Goal: Information Seeking & Learning: Learn about a topic

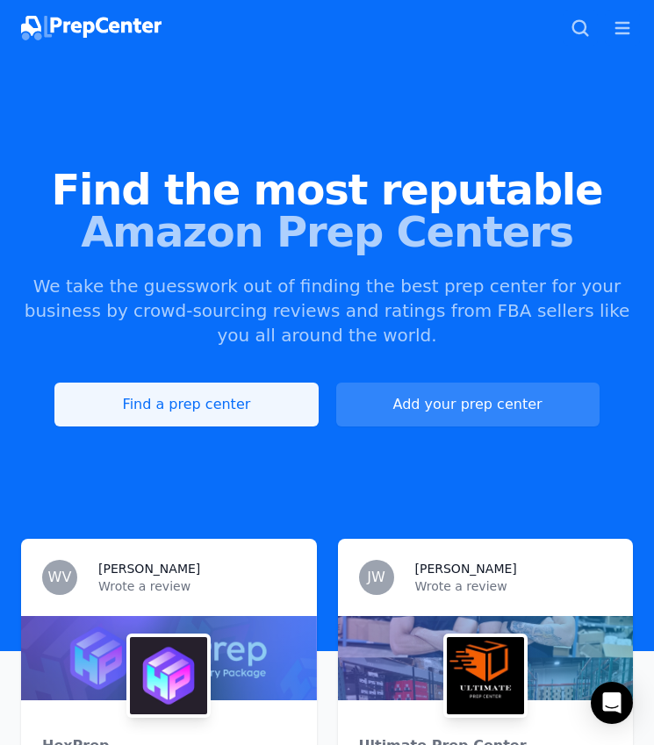
click at [183, 413] on link "Find a prep center" at bounding box center [185, 405] width 263 height 44
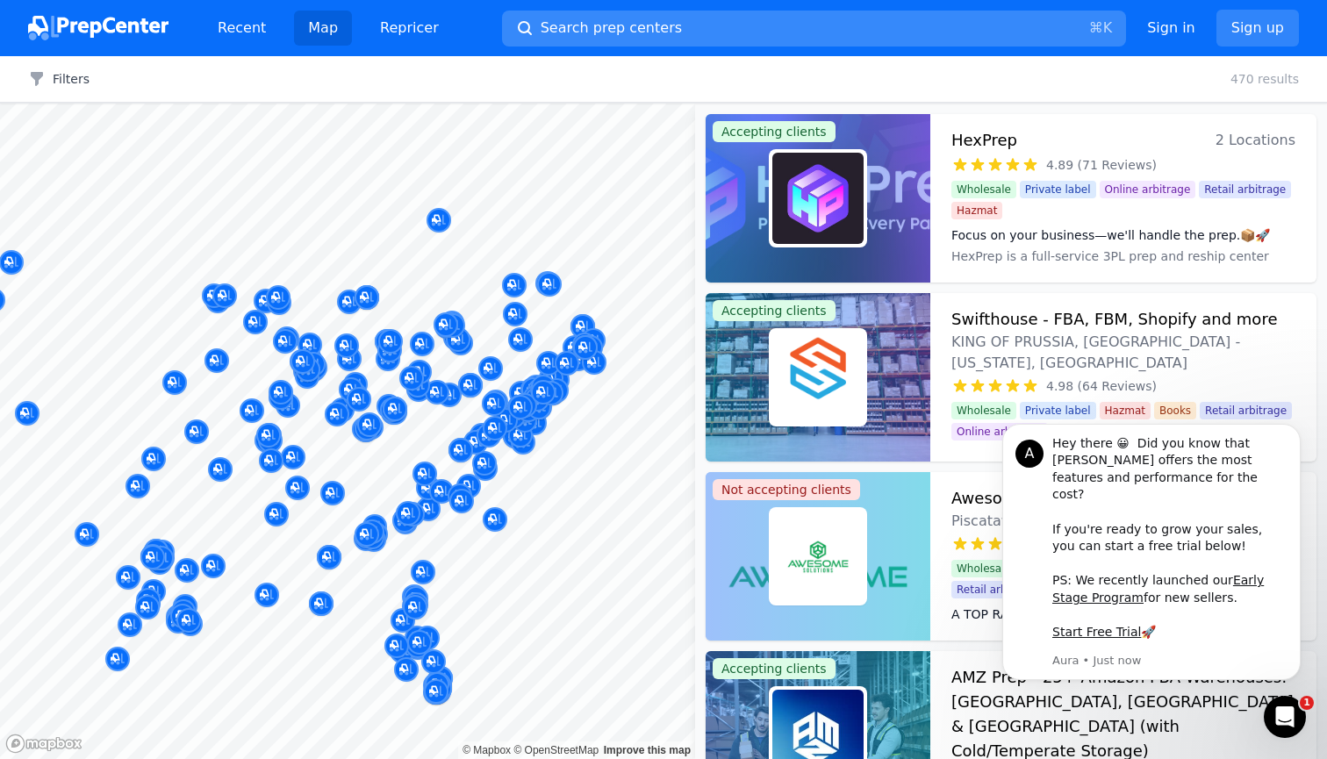
click at [653, 28] on button "Search prep centers ⌘ K" at bounding box center [814, 29] width 624 height 36
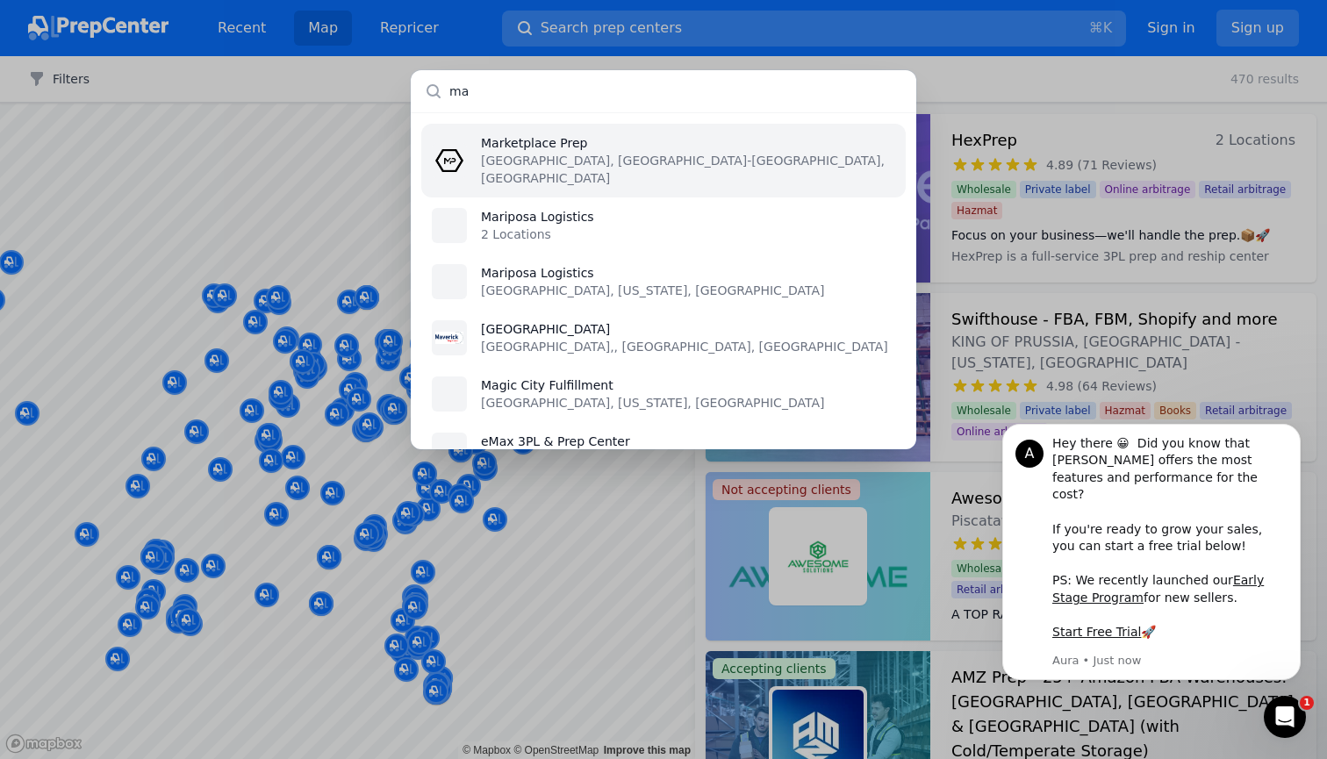
type input "m"
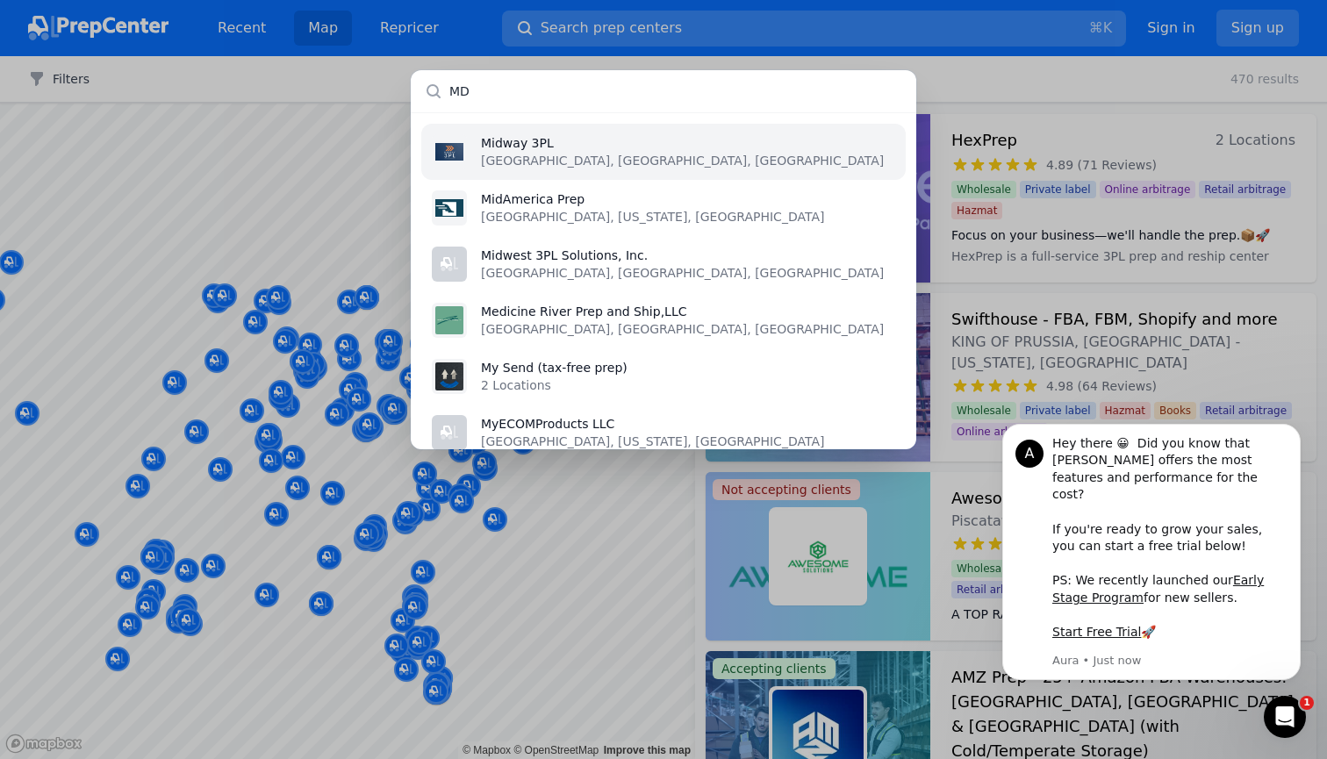
type input "M"
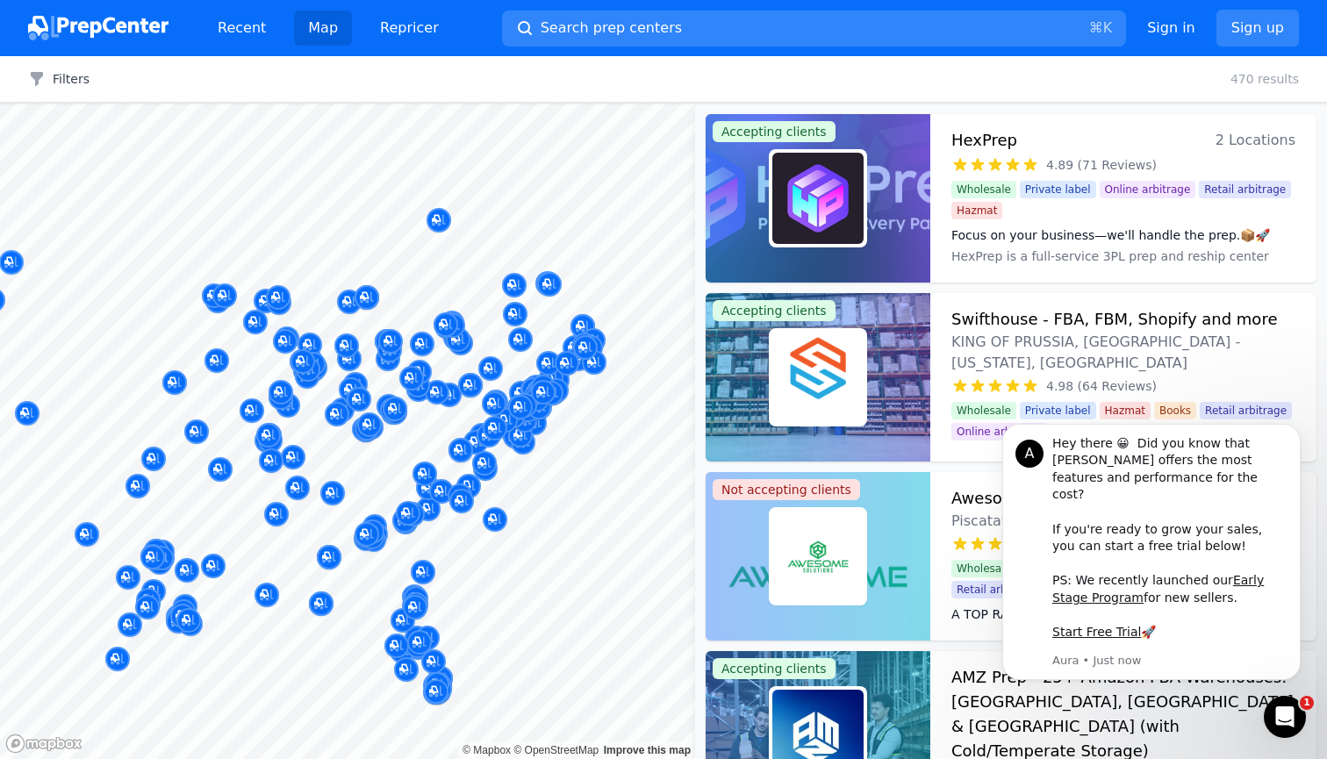
click at [323, 75] on div at bounding box center [663, 379] width 1327 height 759
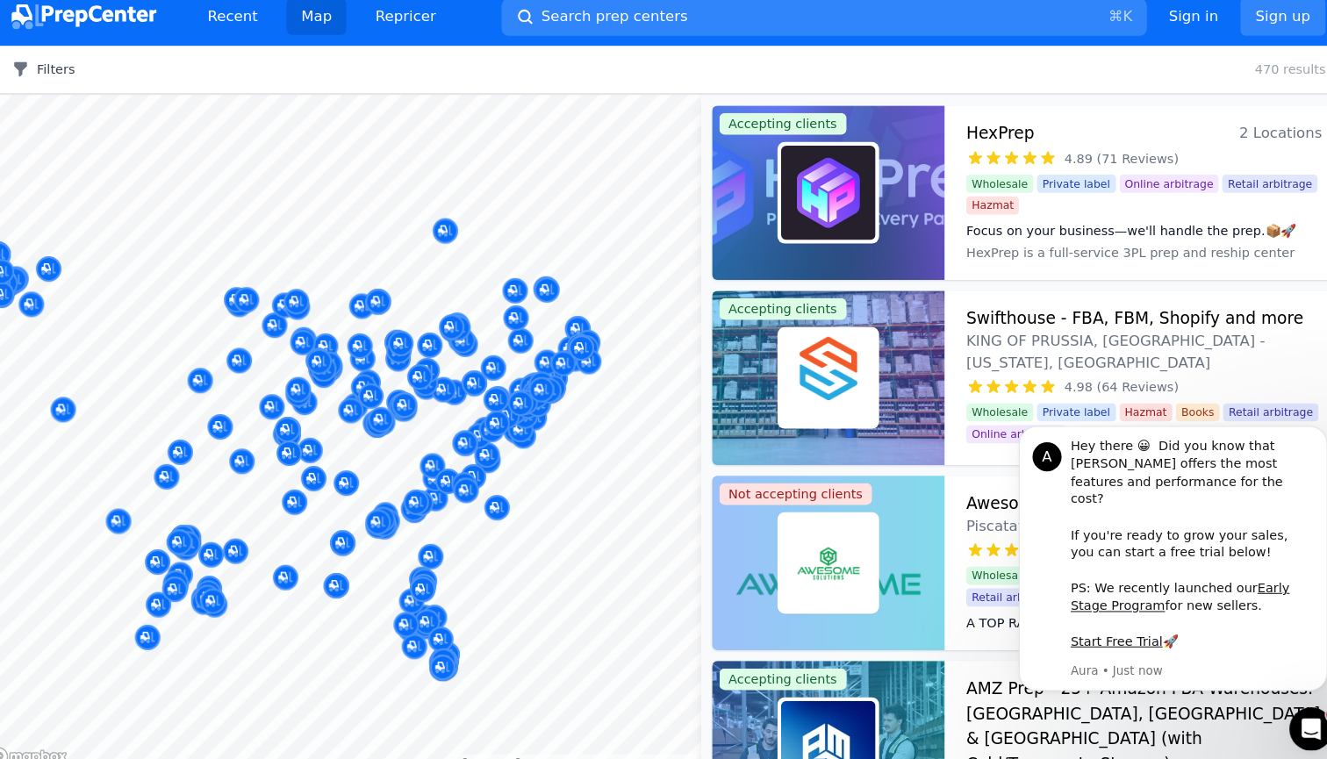
click at [53, 70] on button "Filters" at bounding box center [58, 79] width 61 height 18
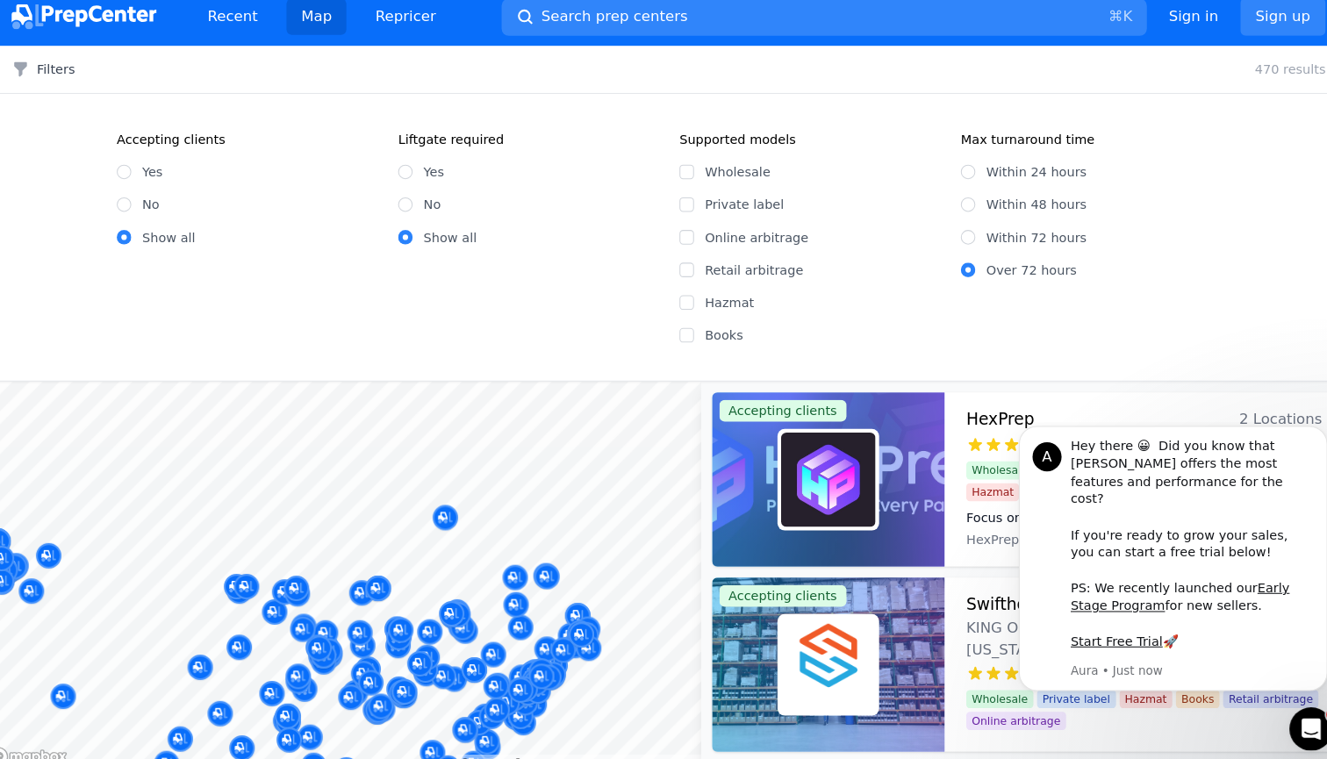
click at [653, 266] on input "Retail arbitrage" at bounding box center [681, 273] width 14 height 14
checkbox input "true"
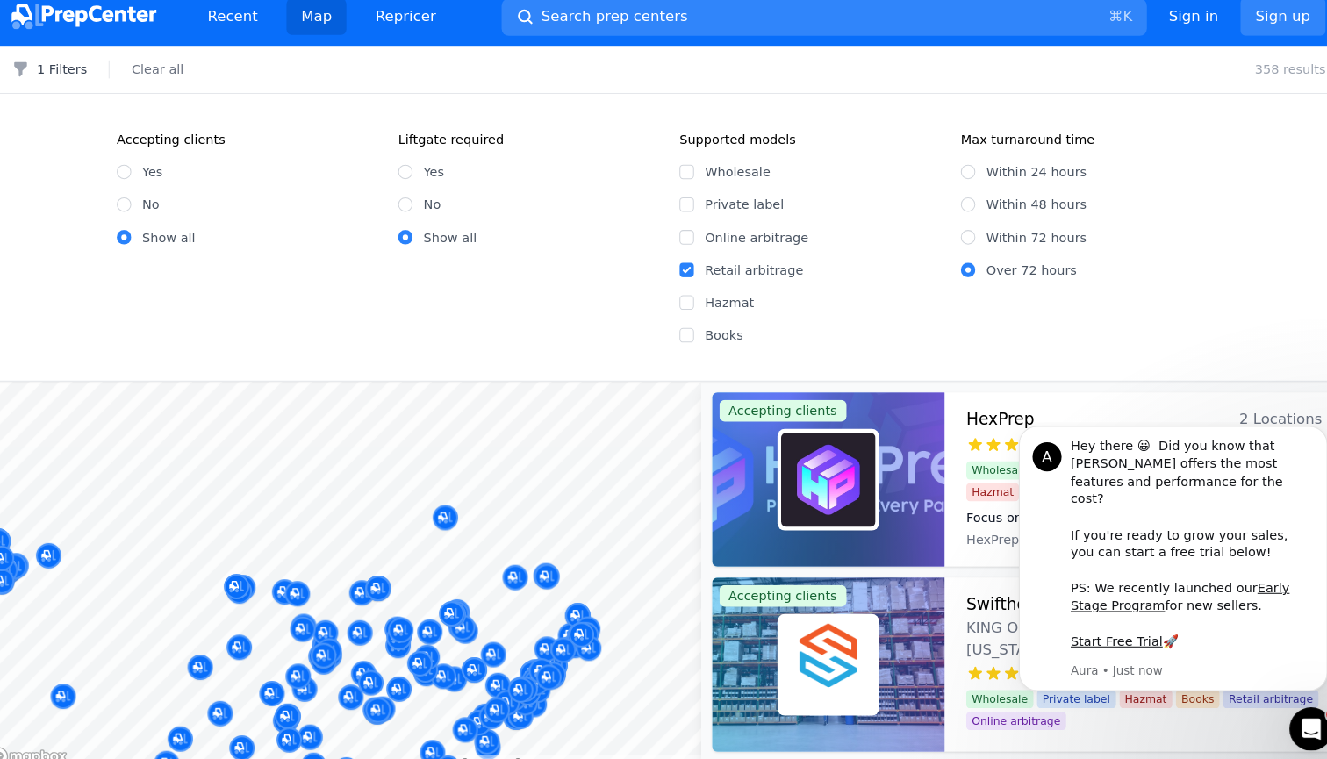
click at [653, 234] on input "Online arbitrage" at bounding box center [681, 241] width 14 height 14
checkbox input "true"
click at [653, 203] on input "Private label" at bounding box center [681, 210] width 14 height 14
checkbox input "true"
click at [653, 171] on input "Wholesale" at bounding box center [681, 178] width 14 height 14
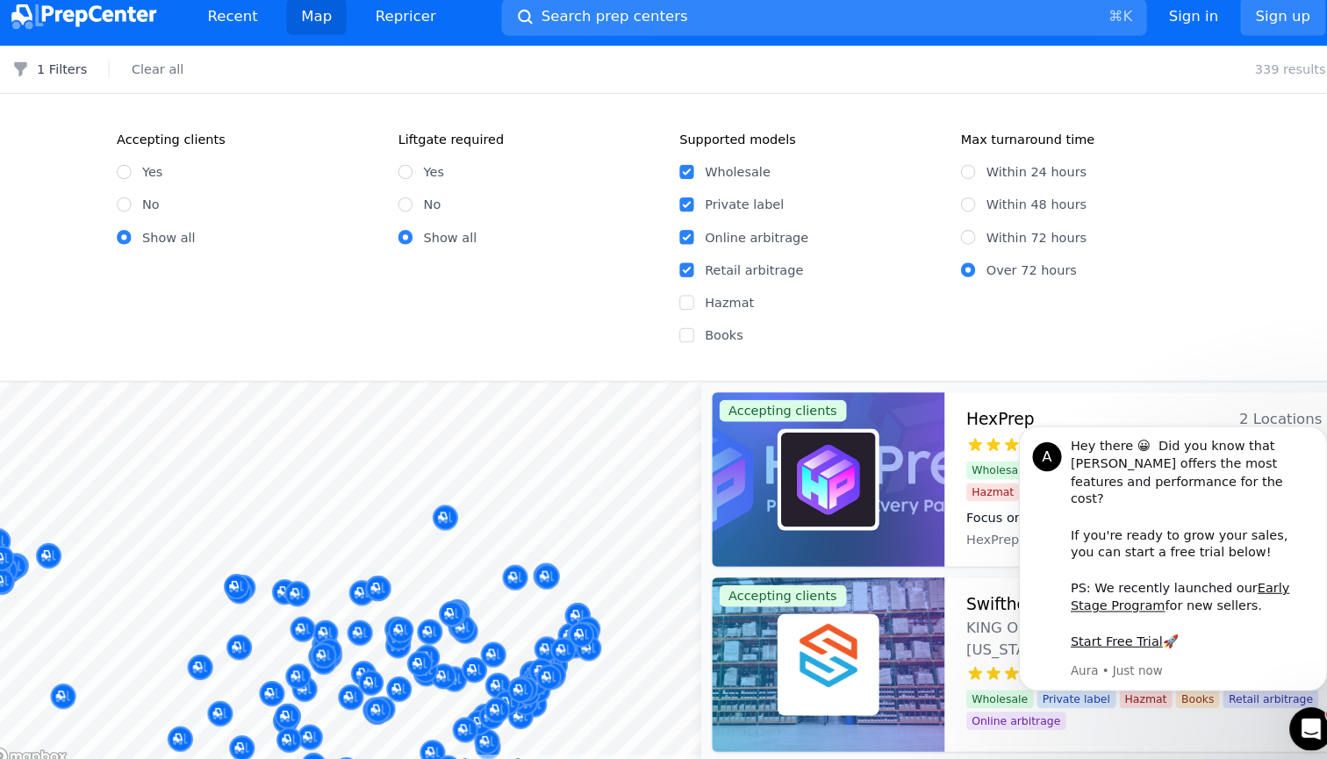
checkbox input "true"
click at [130, 171] on input "Yes" at bounding box center [137, 178] width 14 height 14
radio input "true"
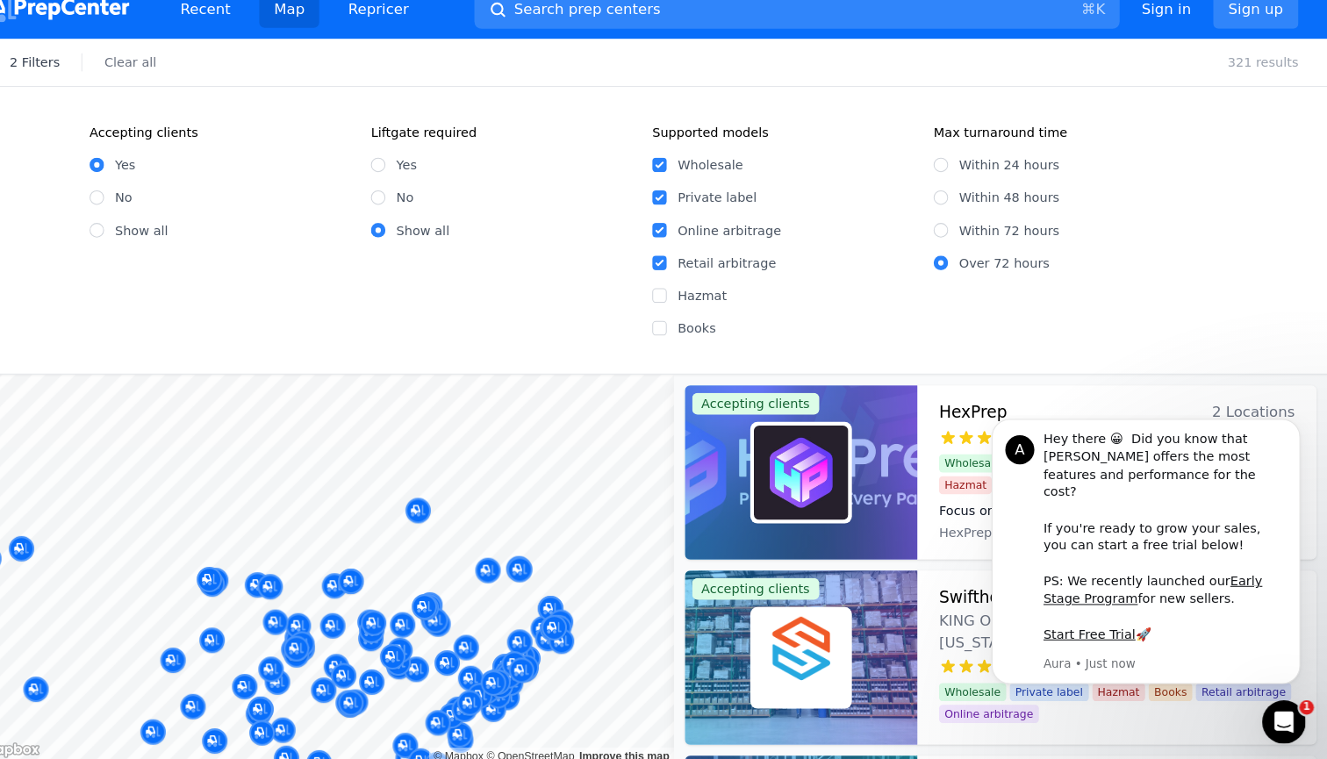
click at [653, 66] on div "2 Filters Clear all 321 results" at bounding box center [663, 79] width 1327 height 47
click at [37, 70] on button "2 Filters" at bounding box center [64, 79] width 73 height 18
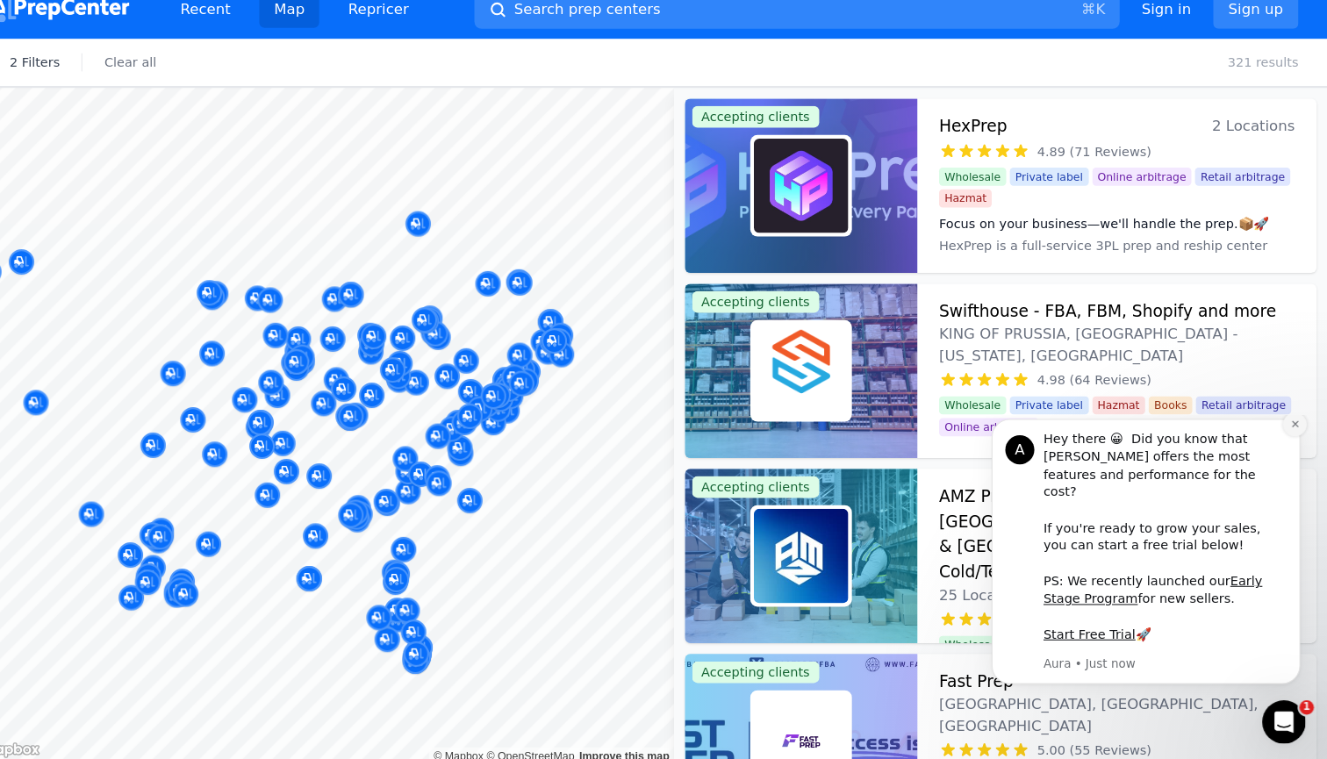
click at [653, 427] on icon "Dismiss notification" at bounding box center [1283, 423] width 6 height 6
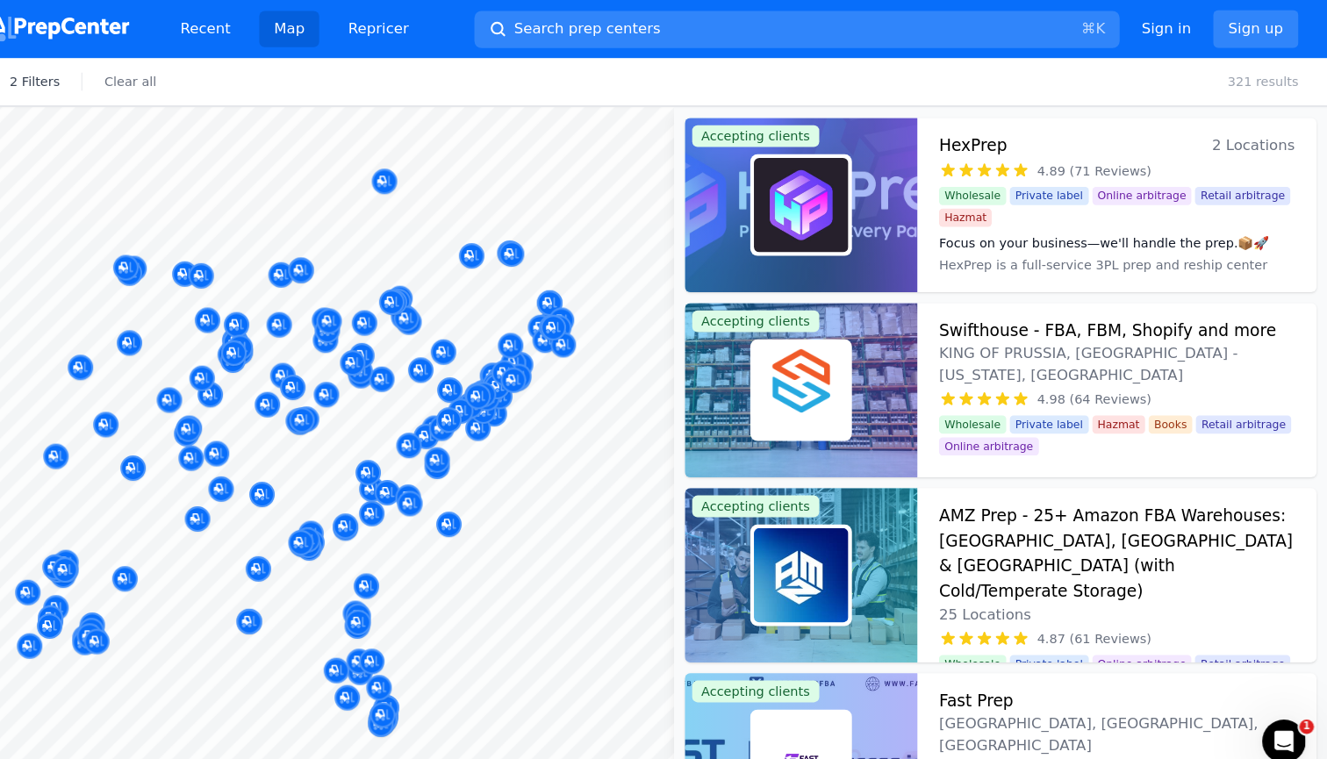
click at [479, 421] on body "Recent Map Repricer Search prep centers ⌘ K Open main menu Sign in Sign up Filt…" at bounding box center [663, 379] width 1327 height 759
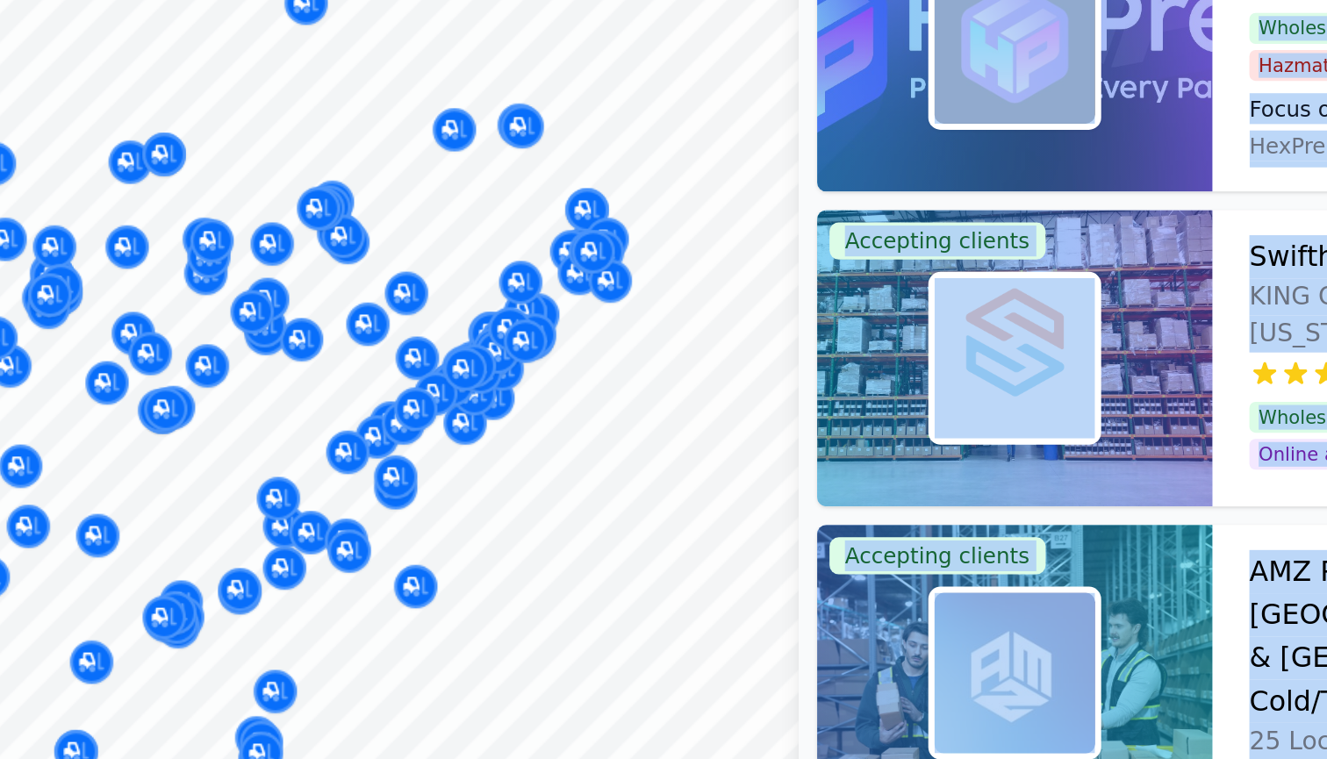
click at [348, 198] on body "Recent Map Repricer Search prep centers ⌘ K Open main menu Sign in Sign up Filt…" at bounding box center [663, 379] width 1327 height 759
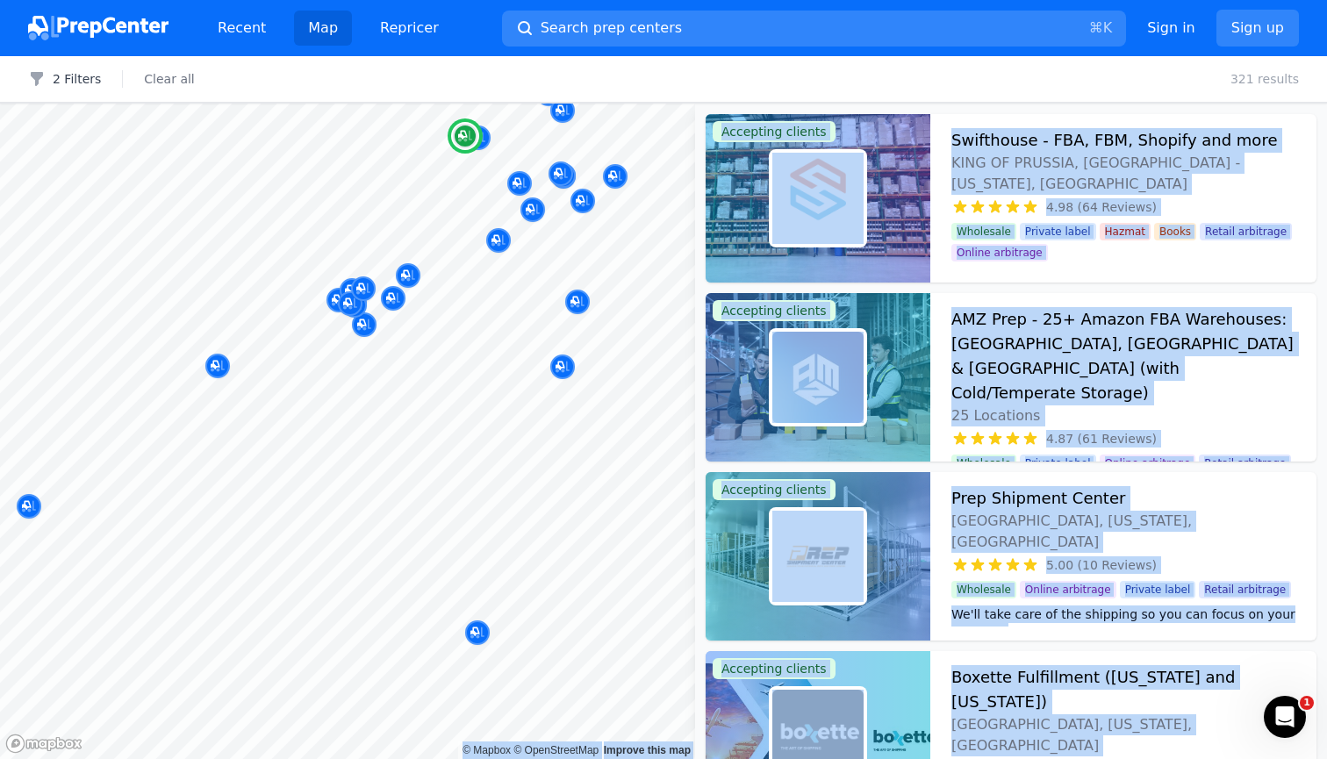
click at [653, 241] on div "Swifthouse - FBA, FBM, Shopify and more KING OF PRUSSIA, PA - Pennsylvania, US …" at bounding box center [1123, 198] width 386 height 169
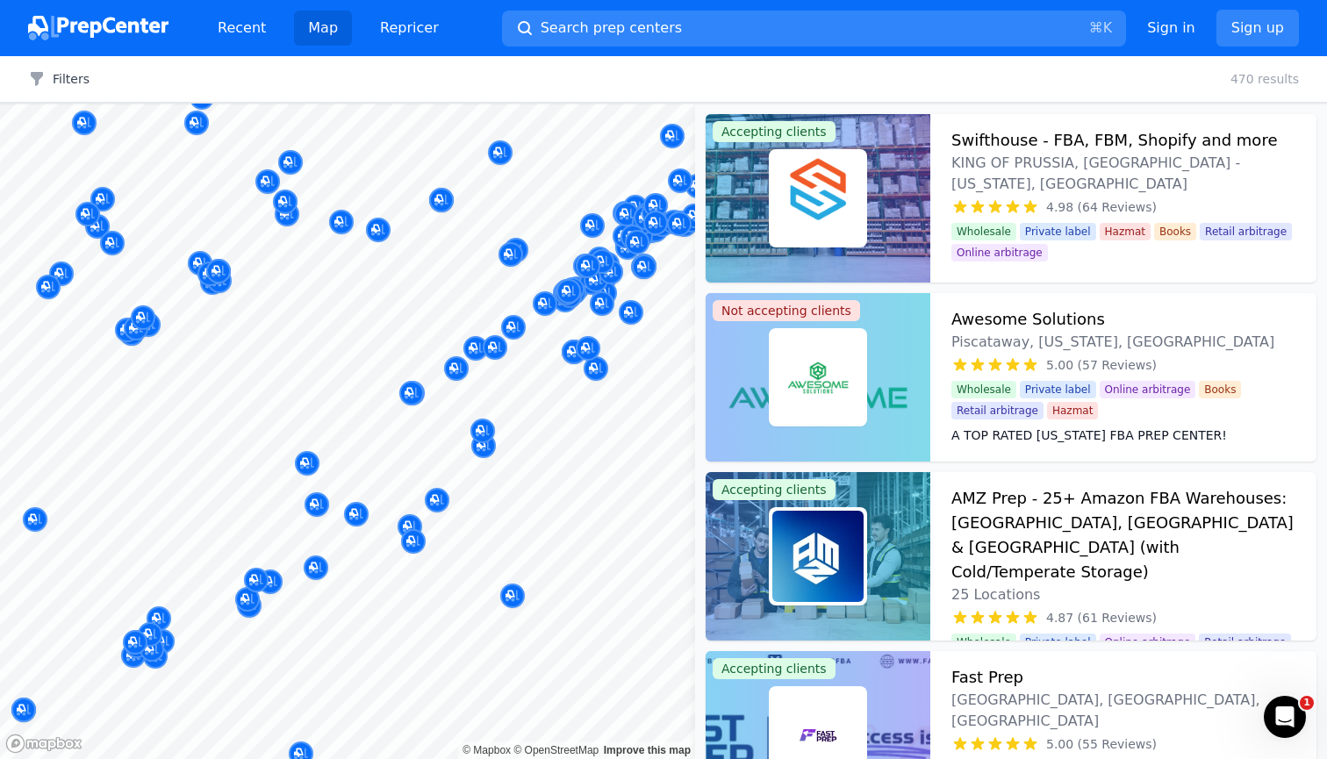
click at [538, 380] on div at bounding box center [588, 384] width 337 height 14
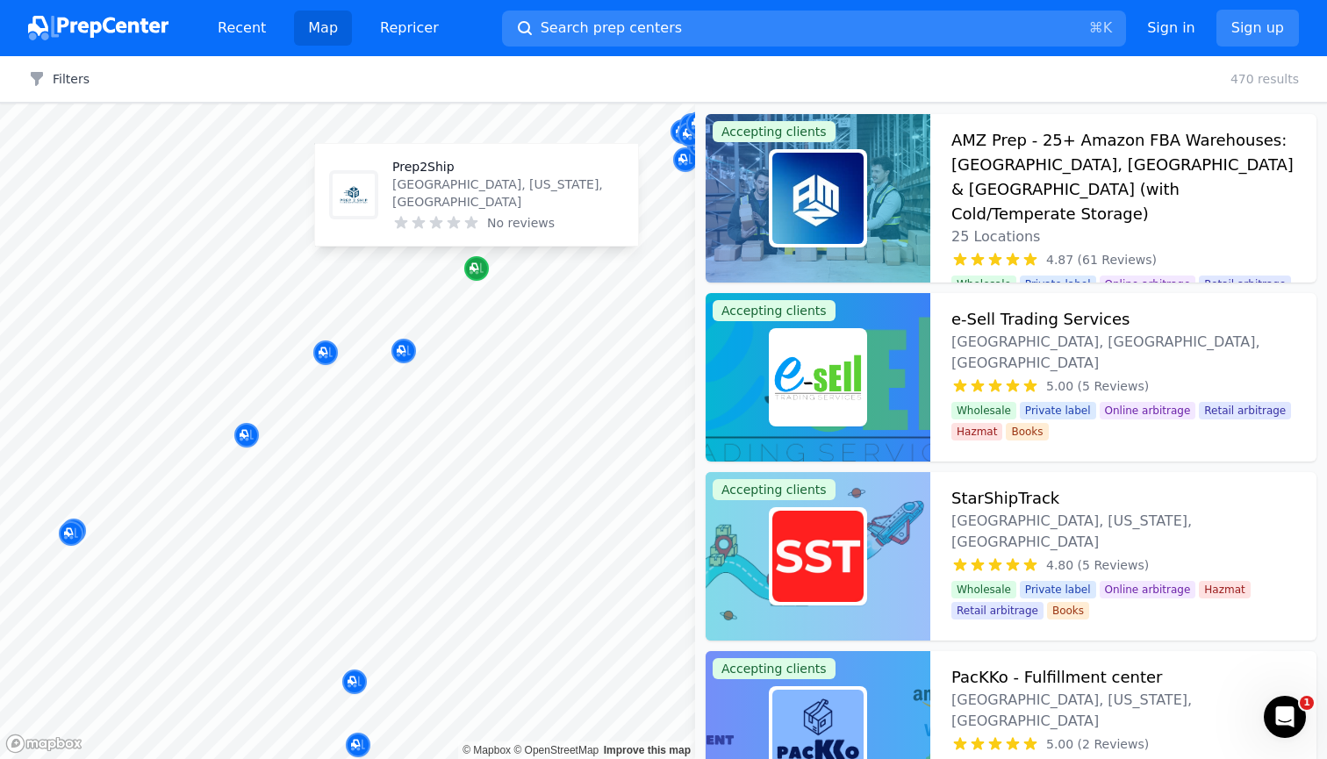
click at [480, 271] on icon "Map marker" at bounding box center [477, 268] width 14 height 11
click at [417, 176] on p "Prep2Ship" at bounding box center [508, 167] width 232 height 18
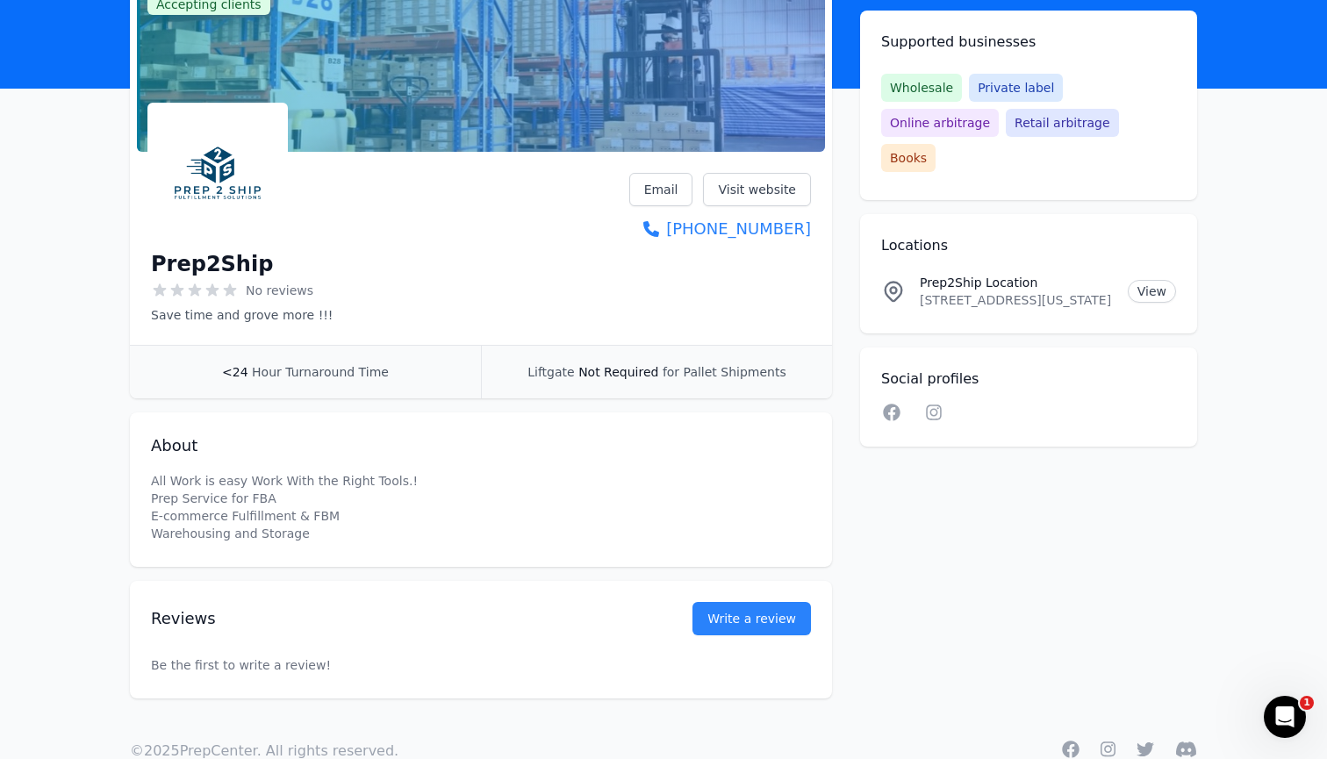
scroll to position [136, 0]
click at [771, 187] on link "Visit website" at bounding box center [757, 189] width 108 height 33
